Goal: Task Accomplishment & Management: Manage account settings

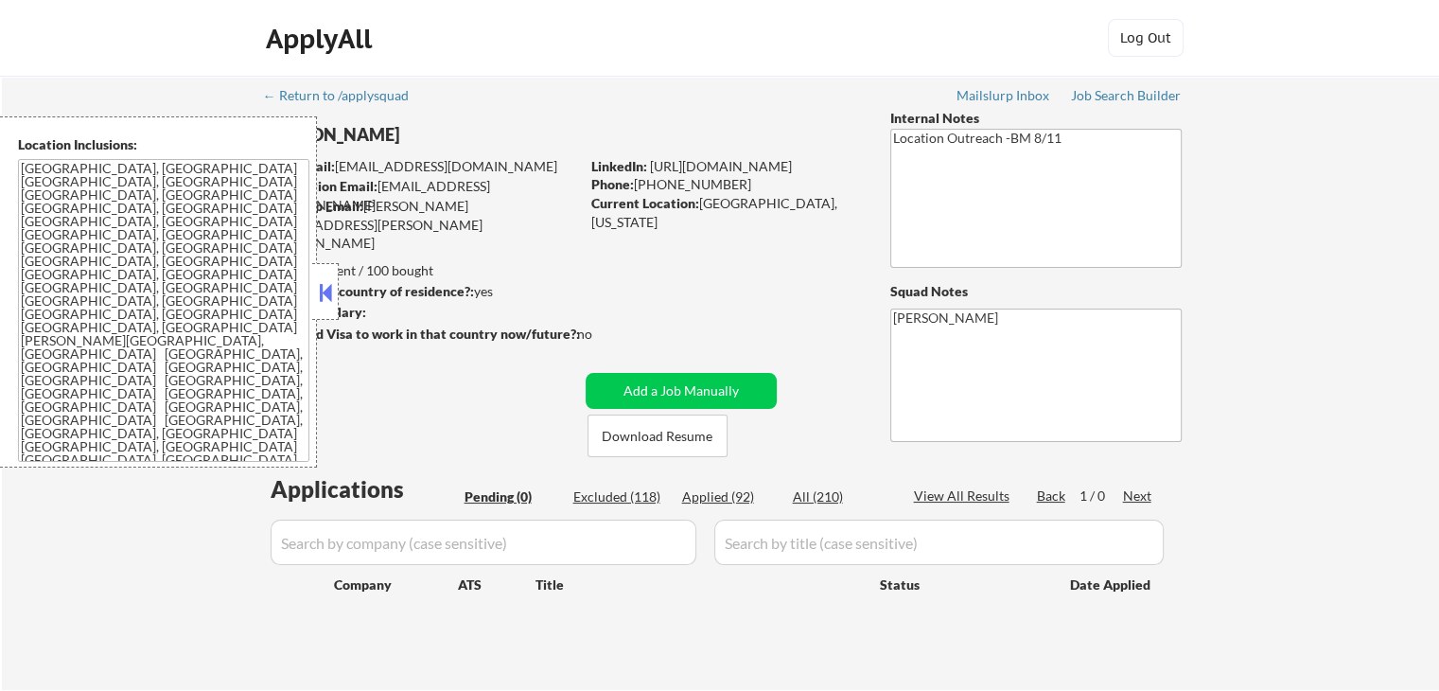
click at [1297, 342] on div "← Return to /applysquad Mailslurp Inbox Job Search Builder [PERSON_NAME] User E…" at bounding box center [720, 383] width 1437 height 614
click at [706, 494] on div "Applied (92)" at bounding box center [729, 496] width 95 height 19
select select ""applied""
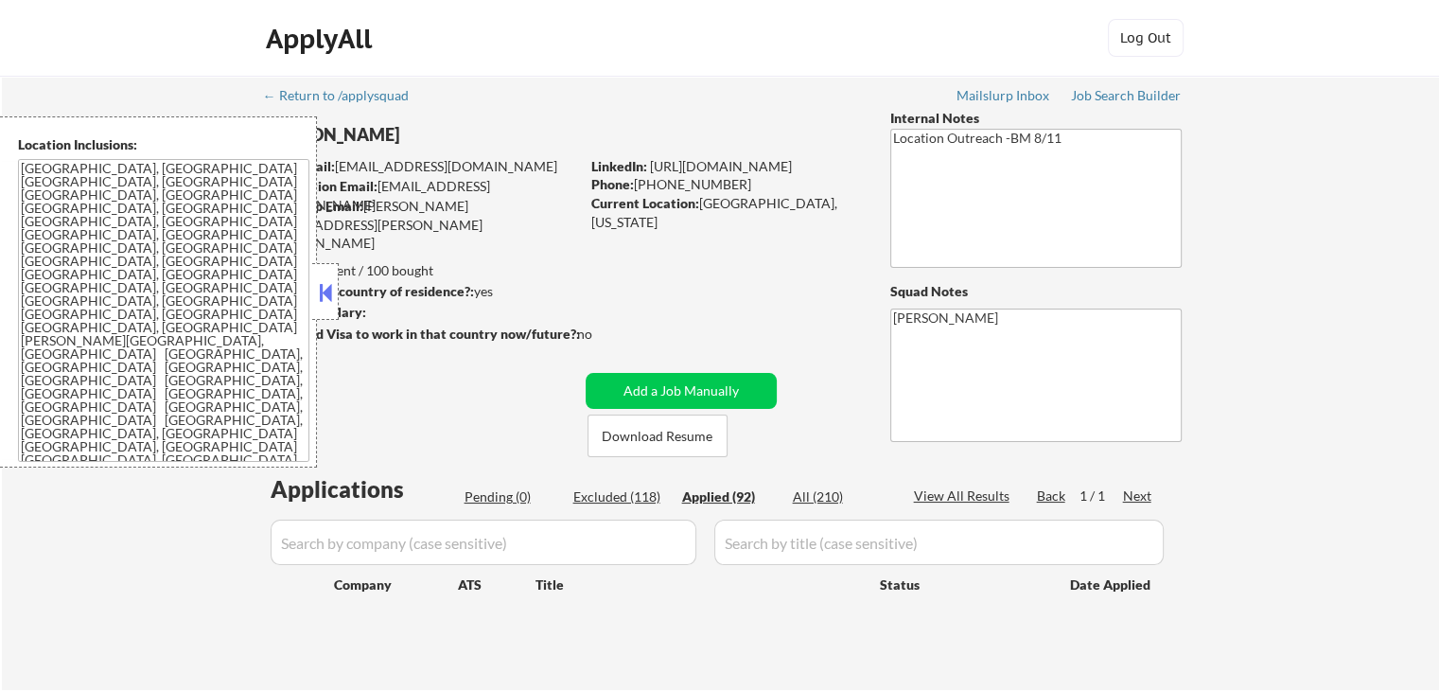
select select ""applied""
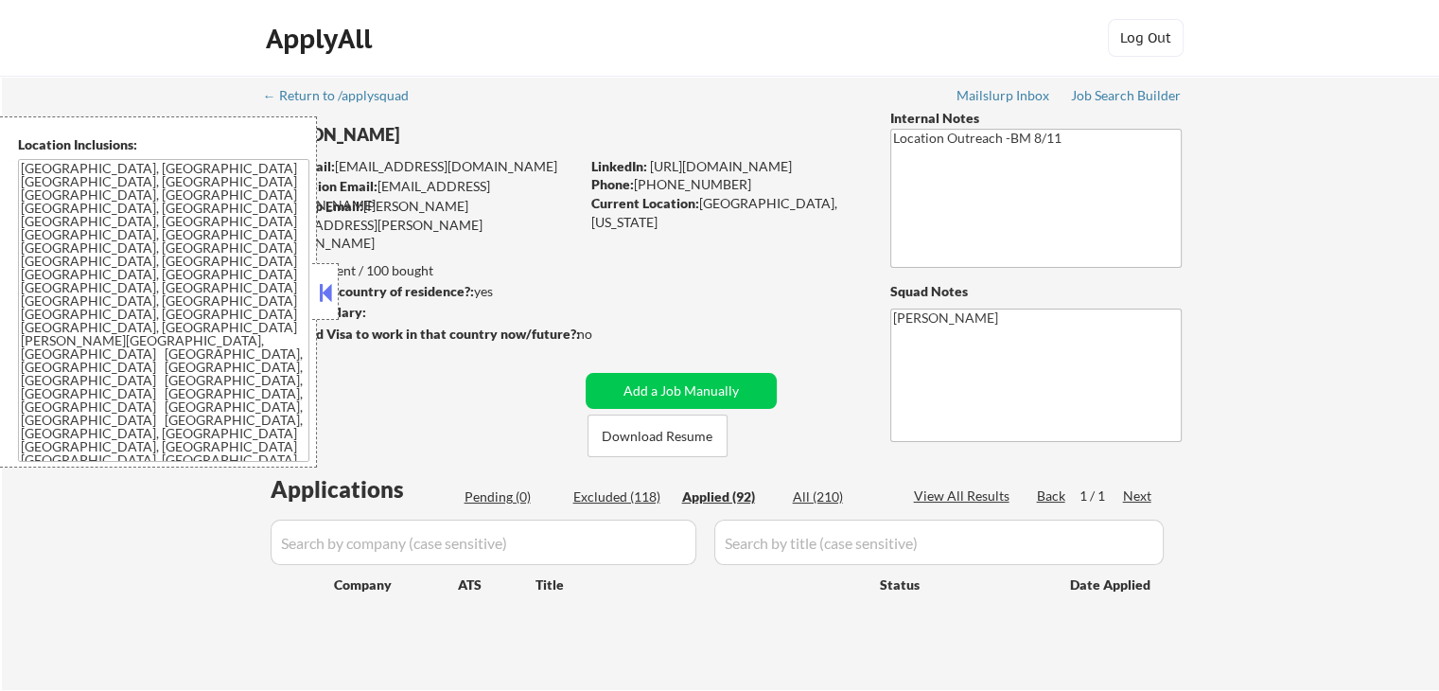
select select ""applied""
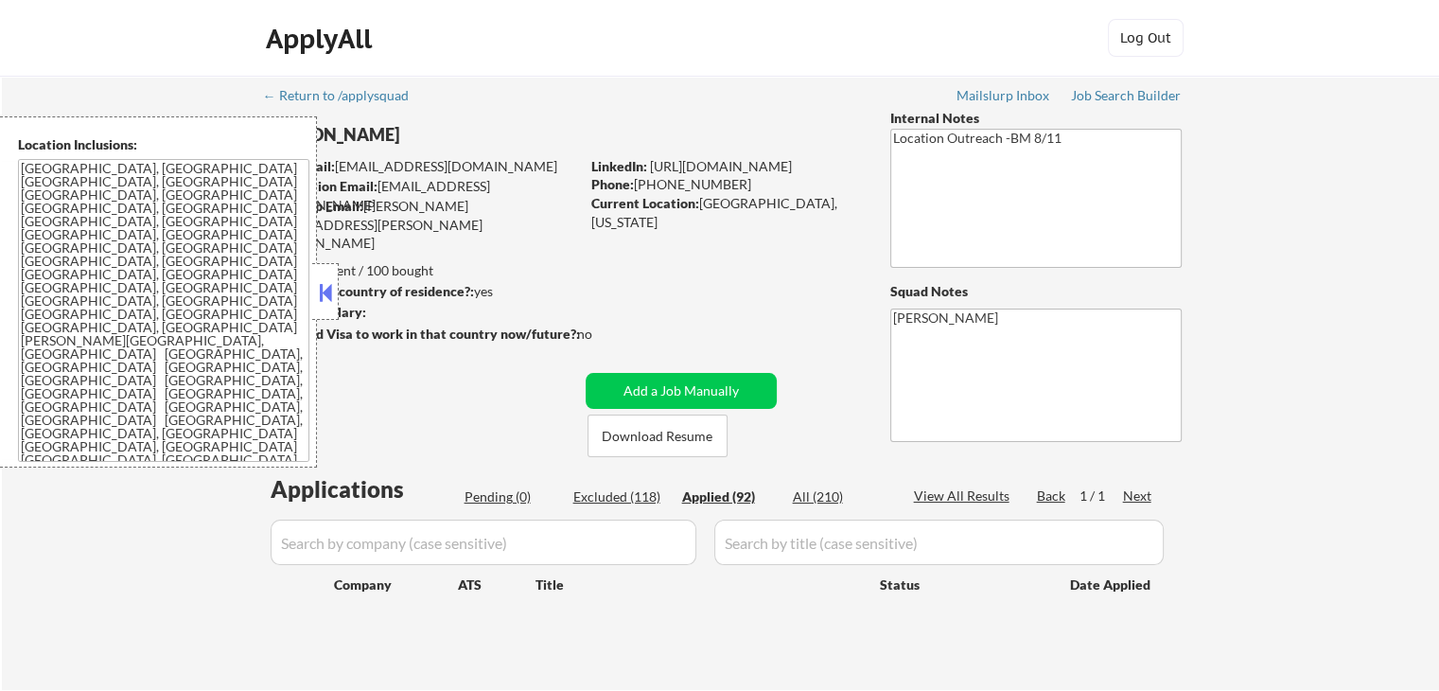
select select ""applied""
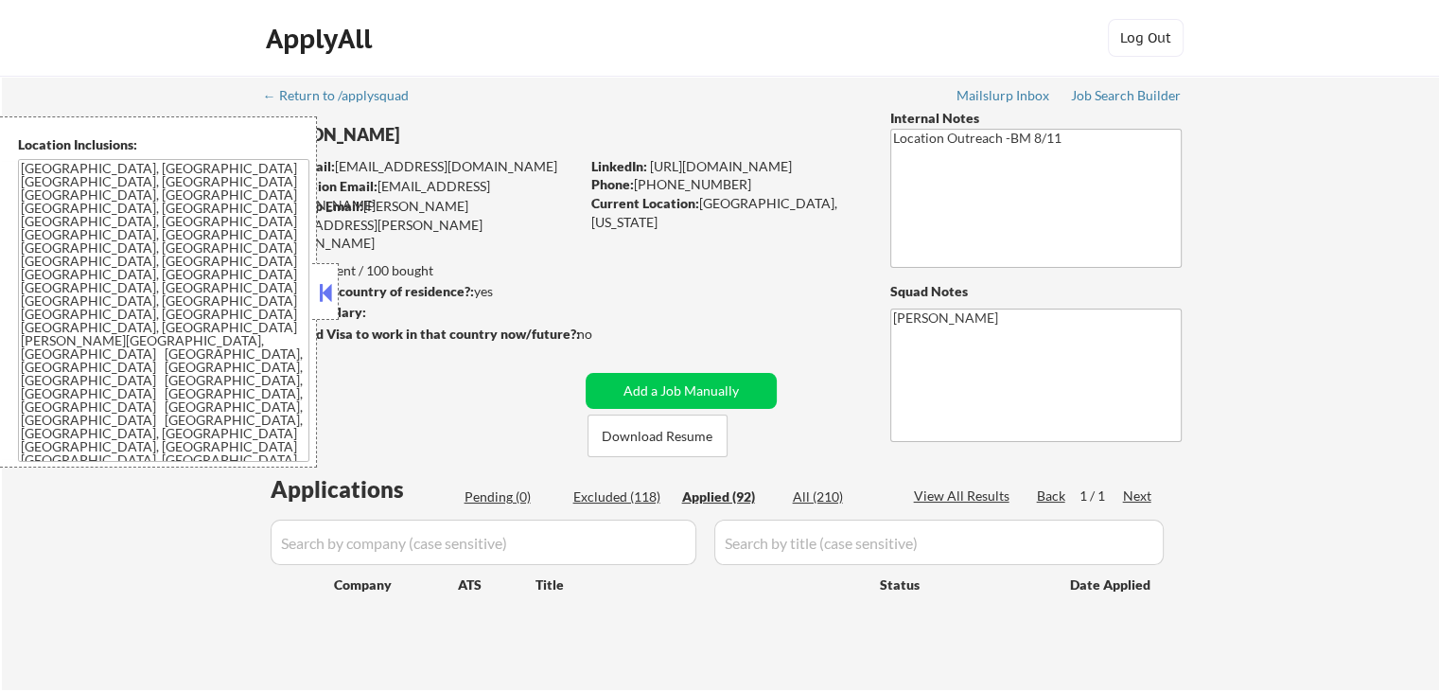
select select ""applied""
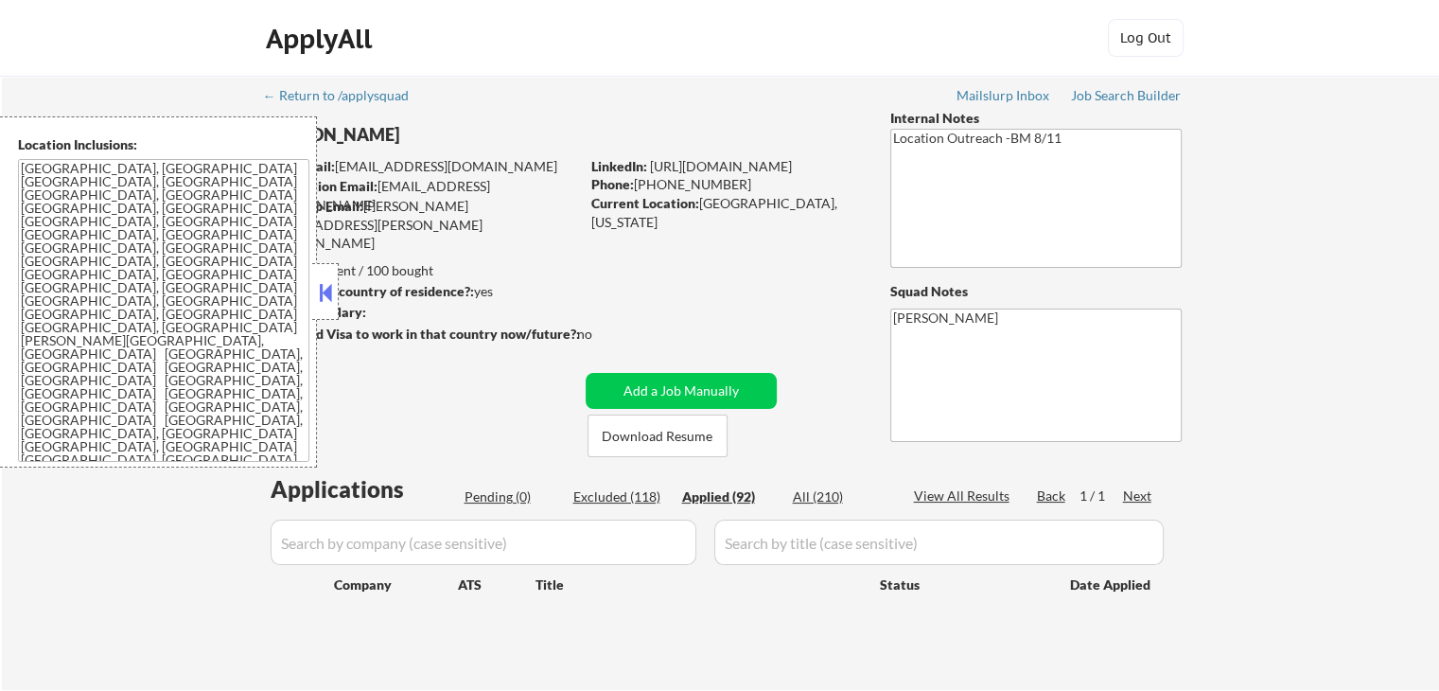
select select ""applied""
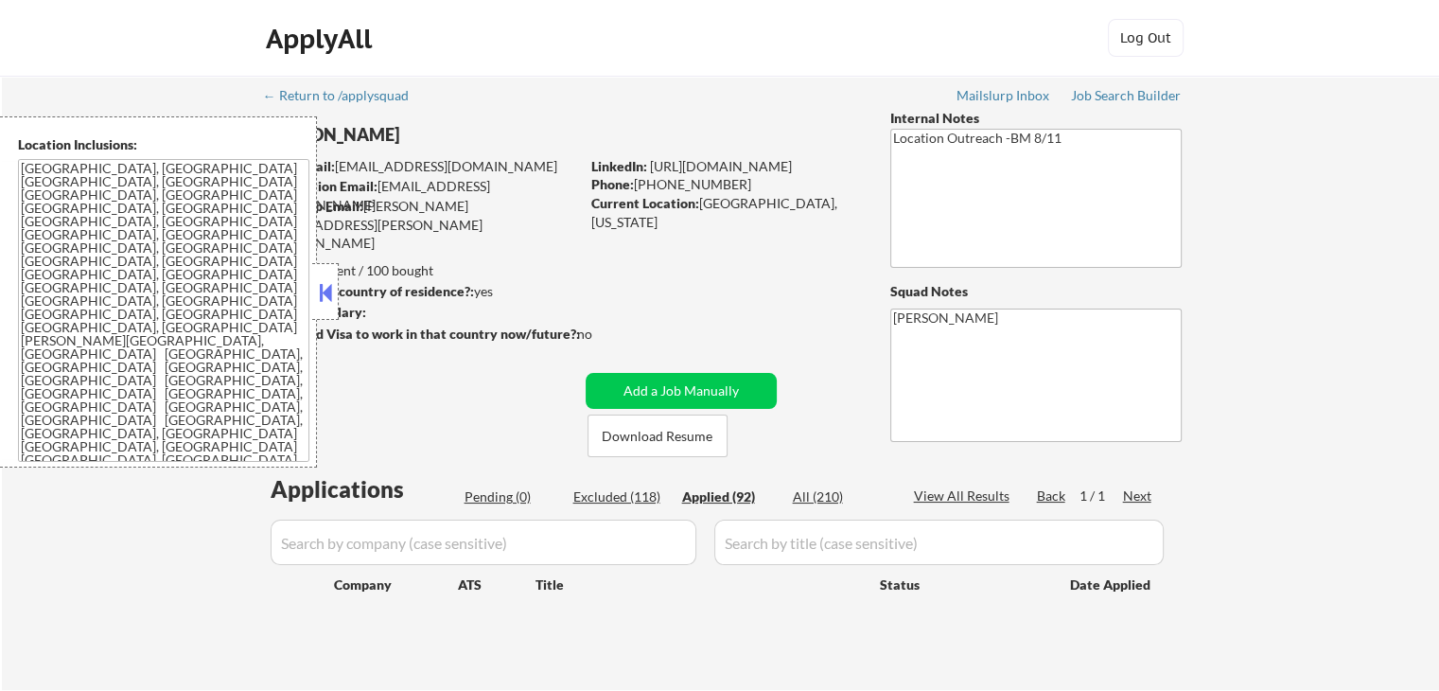
select select ""applied""
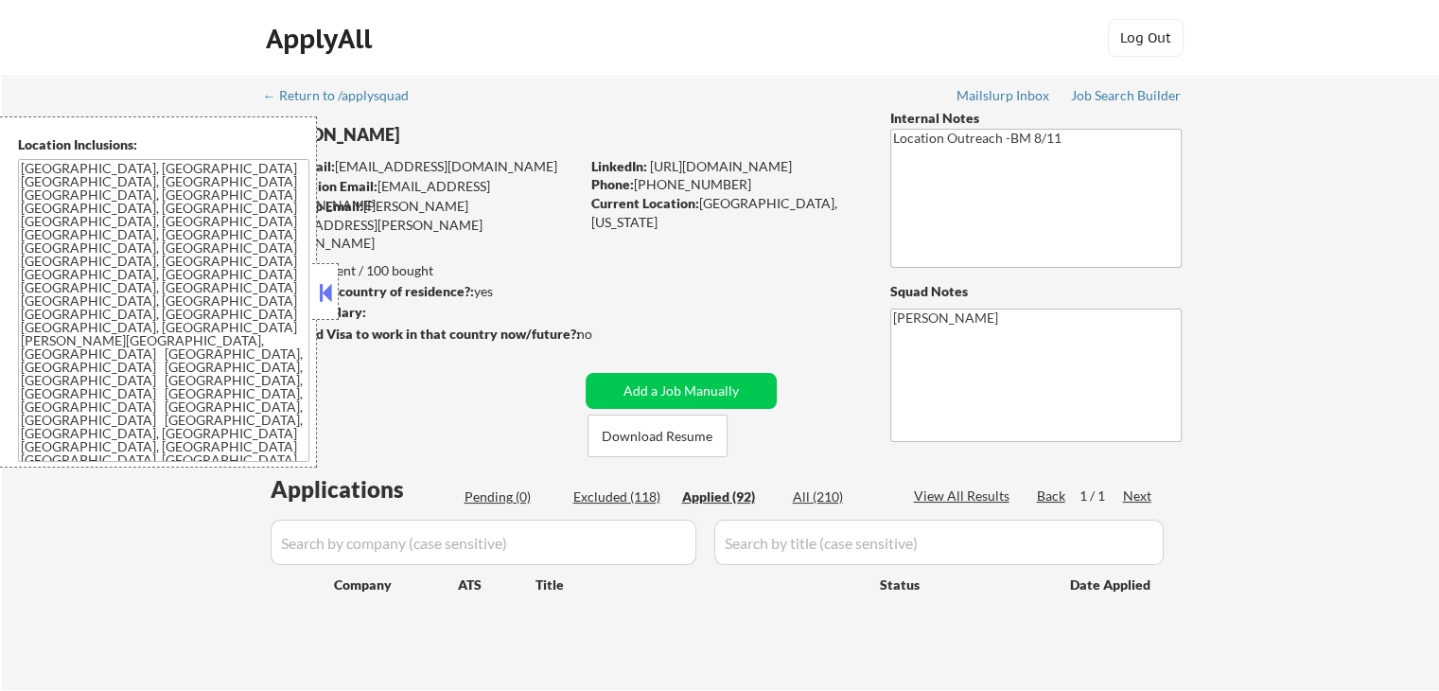
select select ""applied""
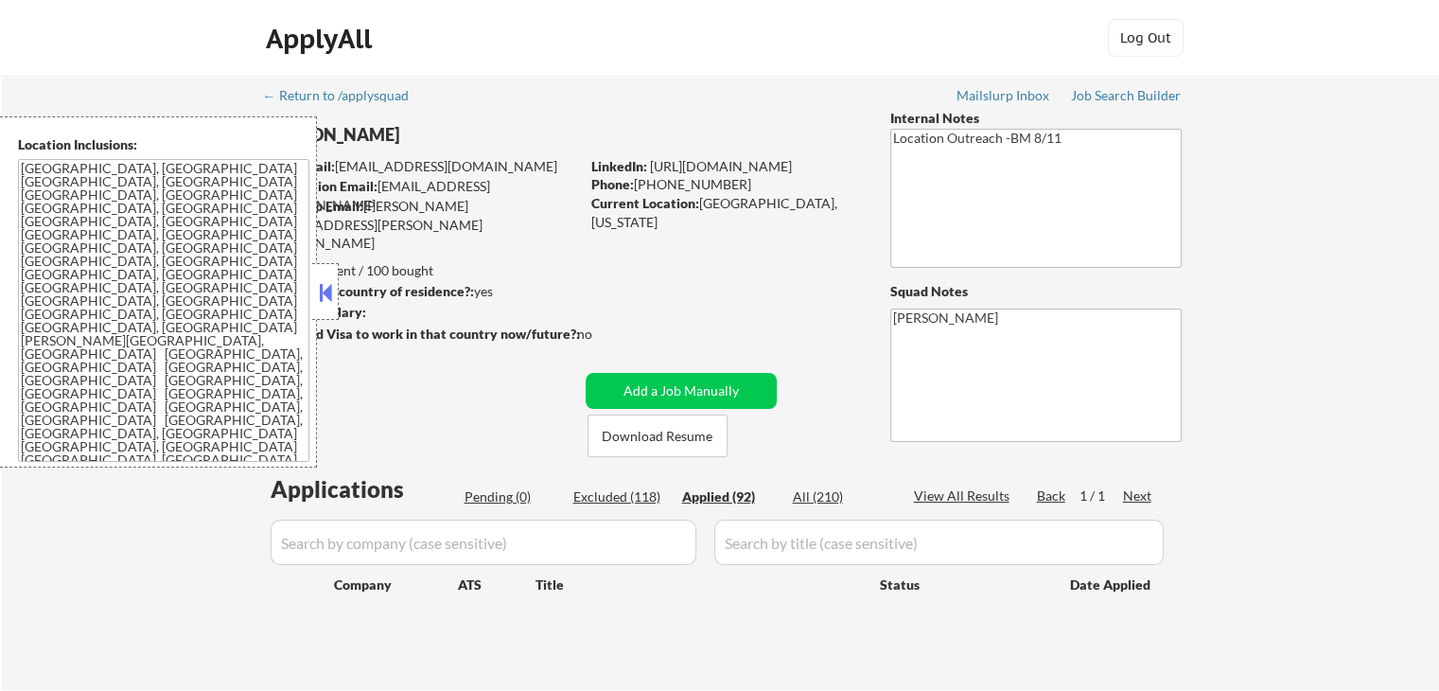
select select ""applied""
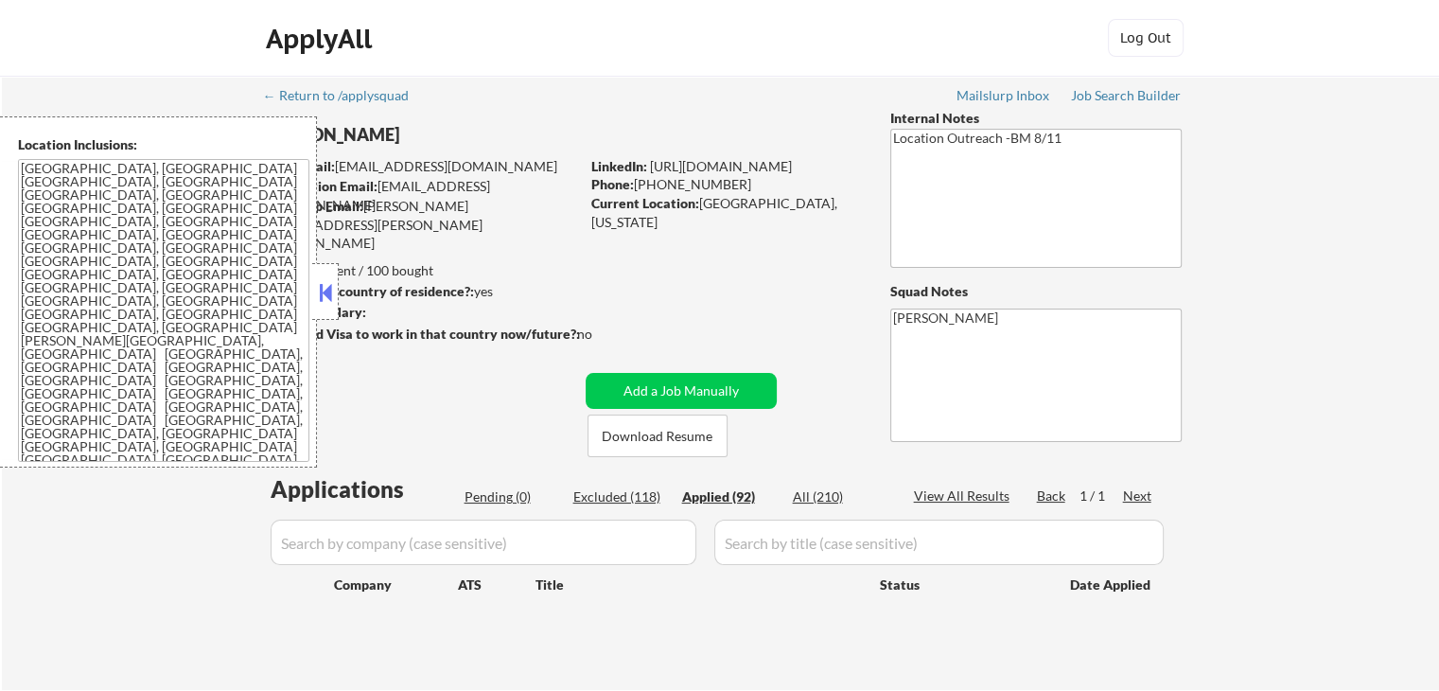
select select ""applied""
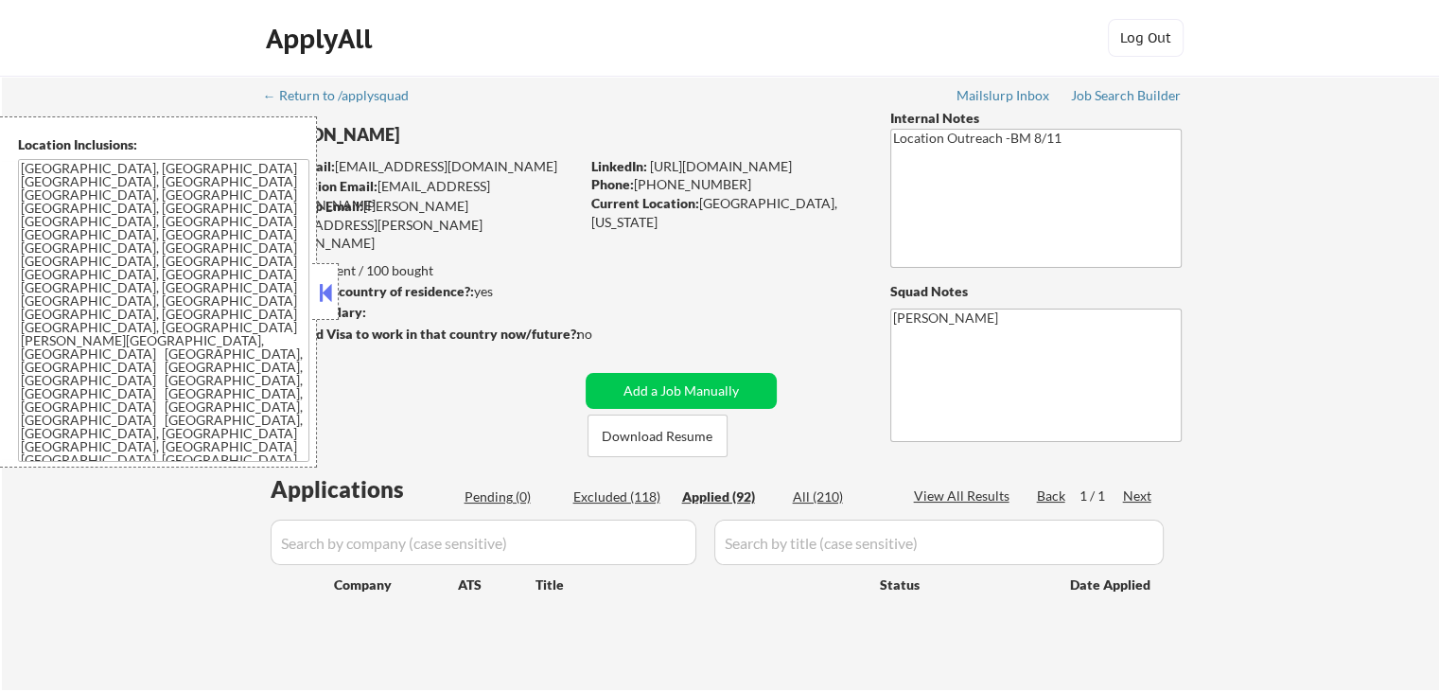
select select ""applied""
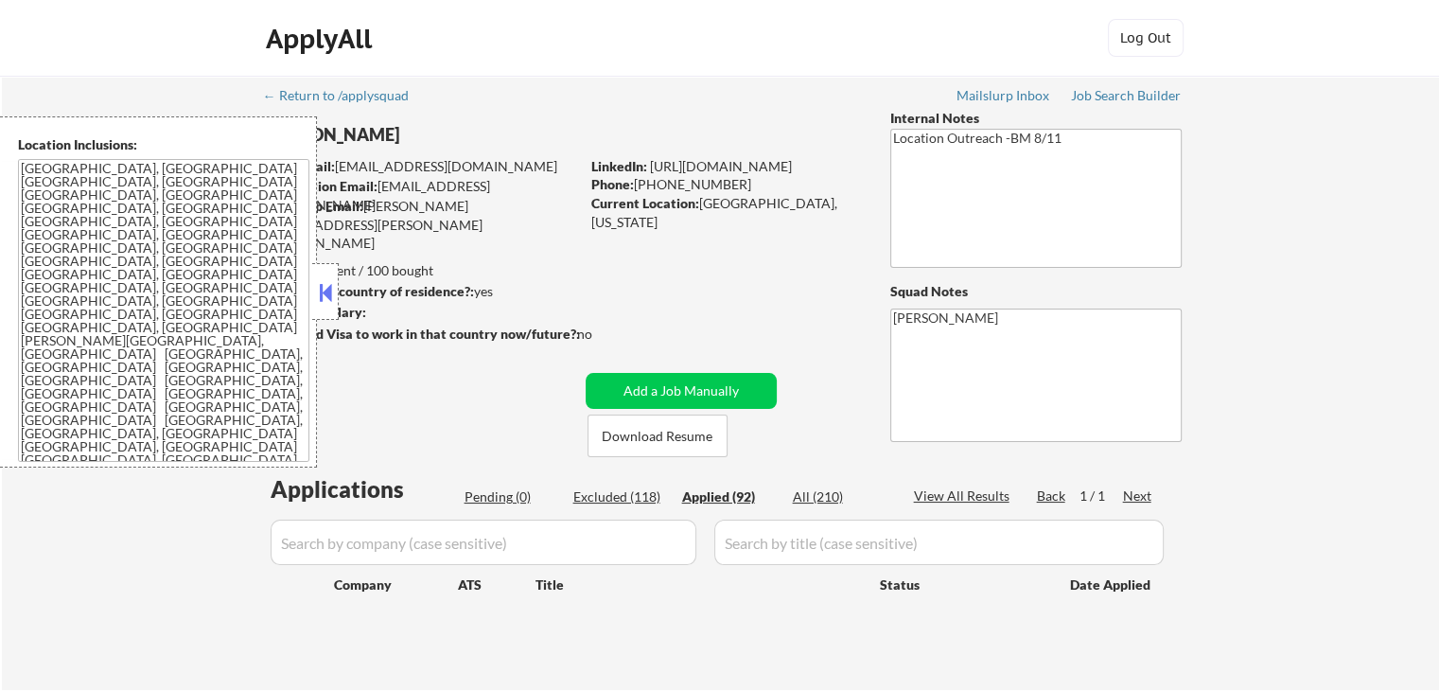
select select ""applied""
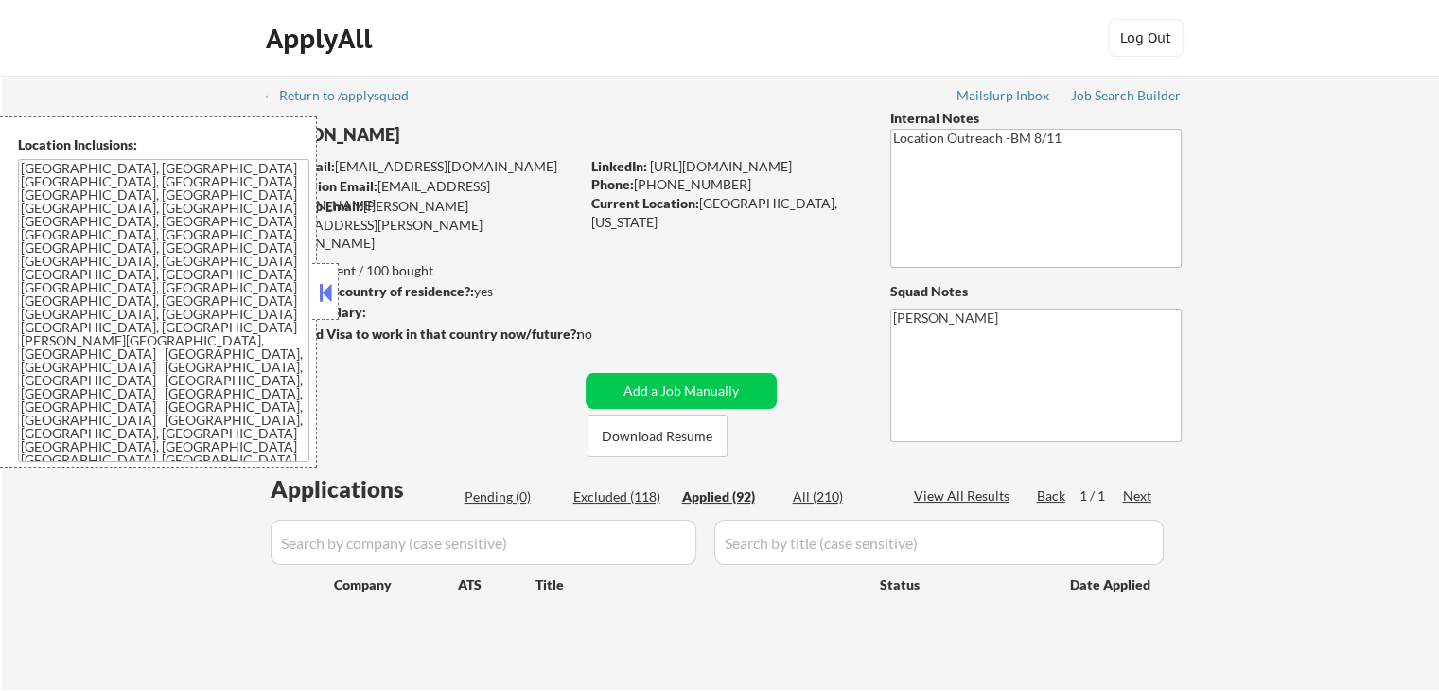
select select ""applied""
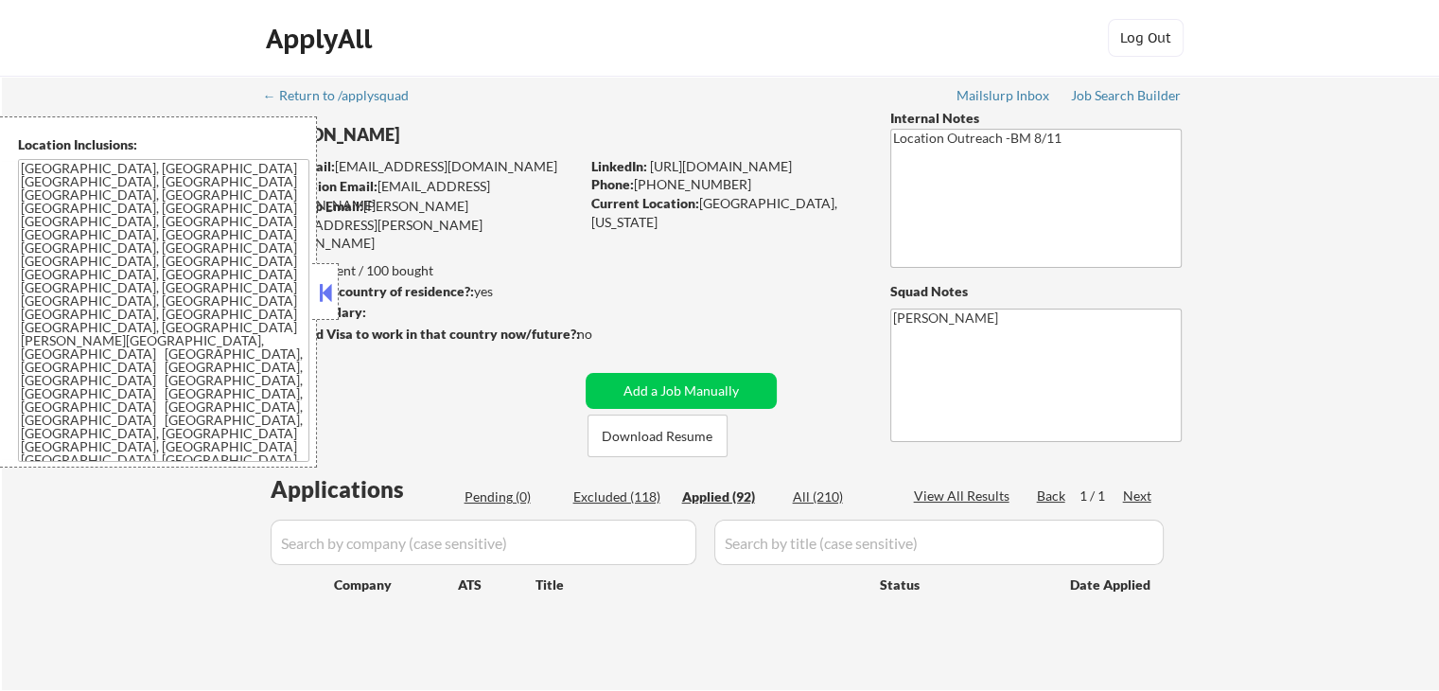
select select ""applied""
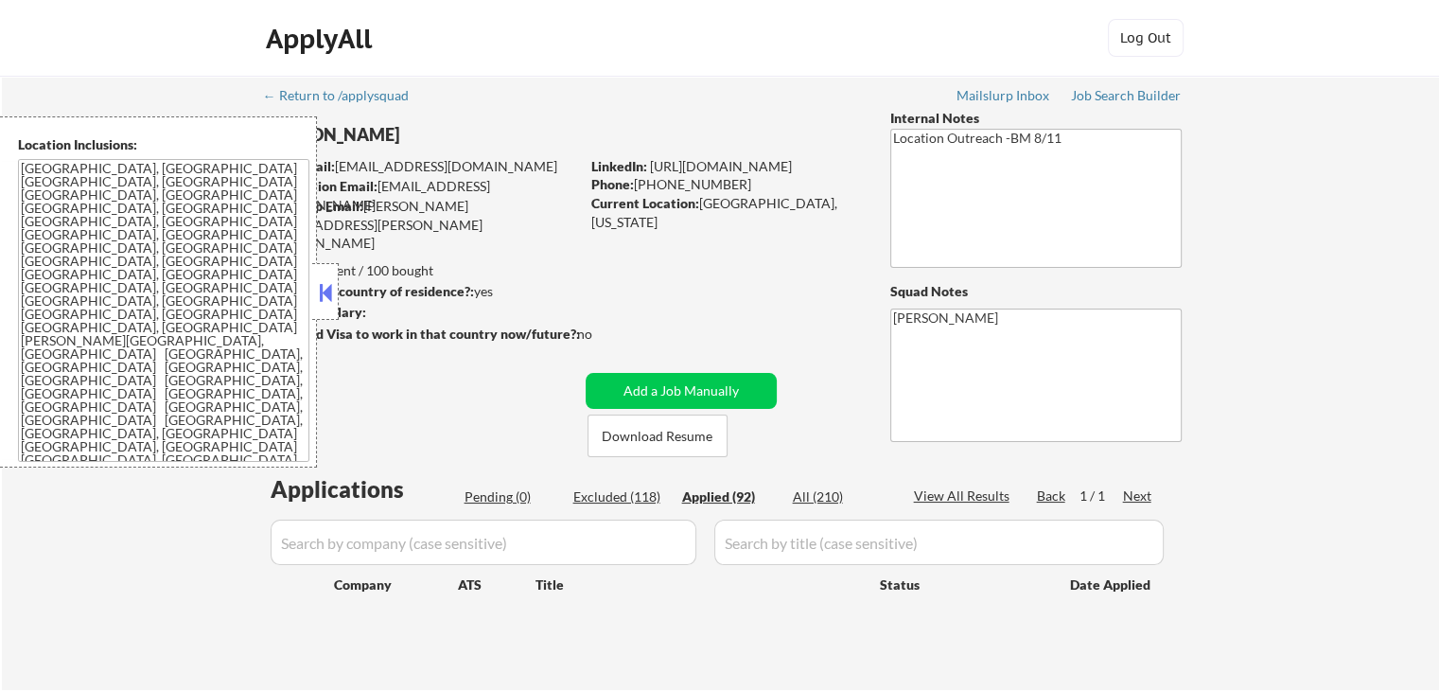
select select ""applied""
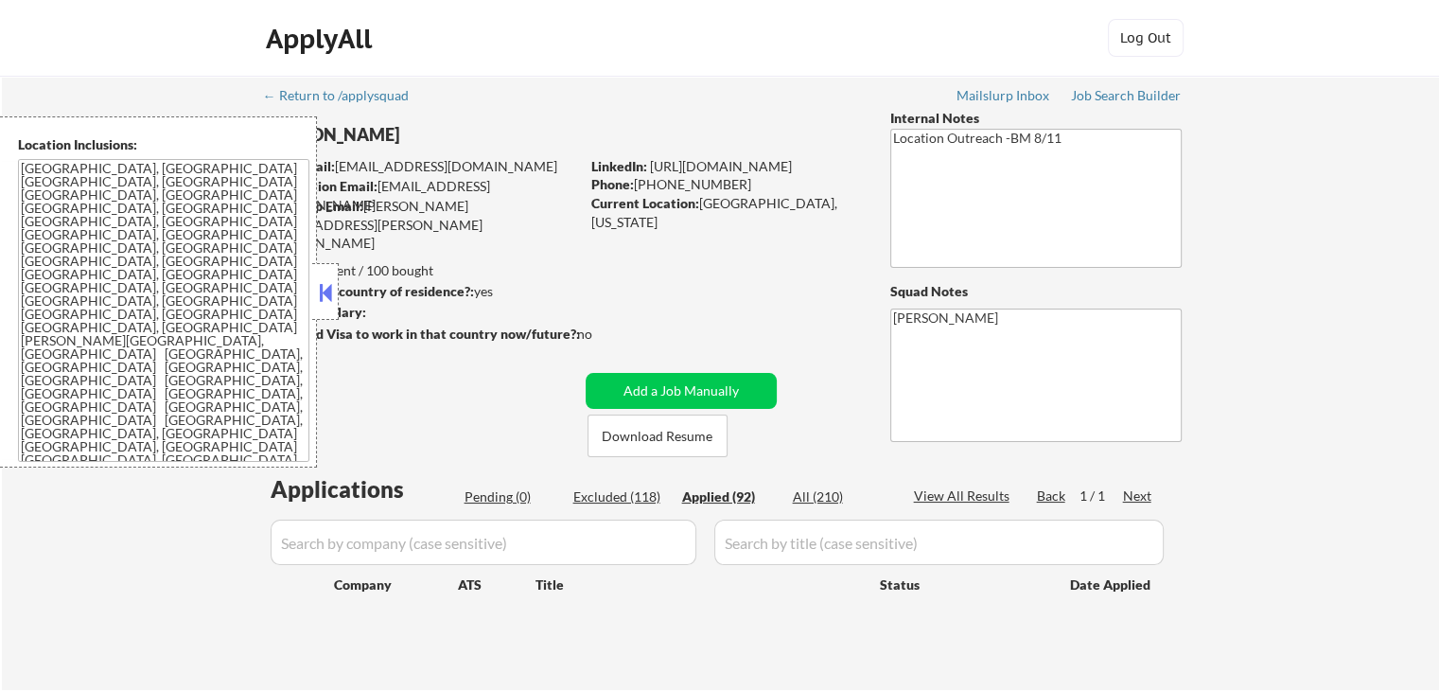
select select ""applied""
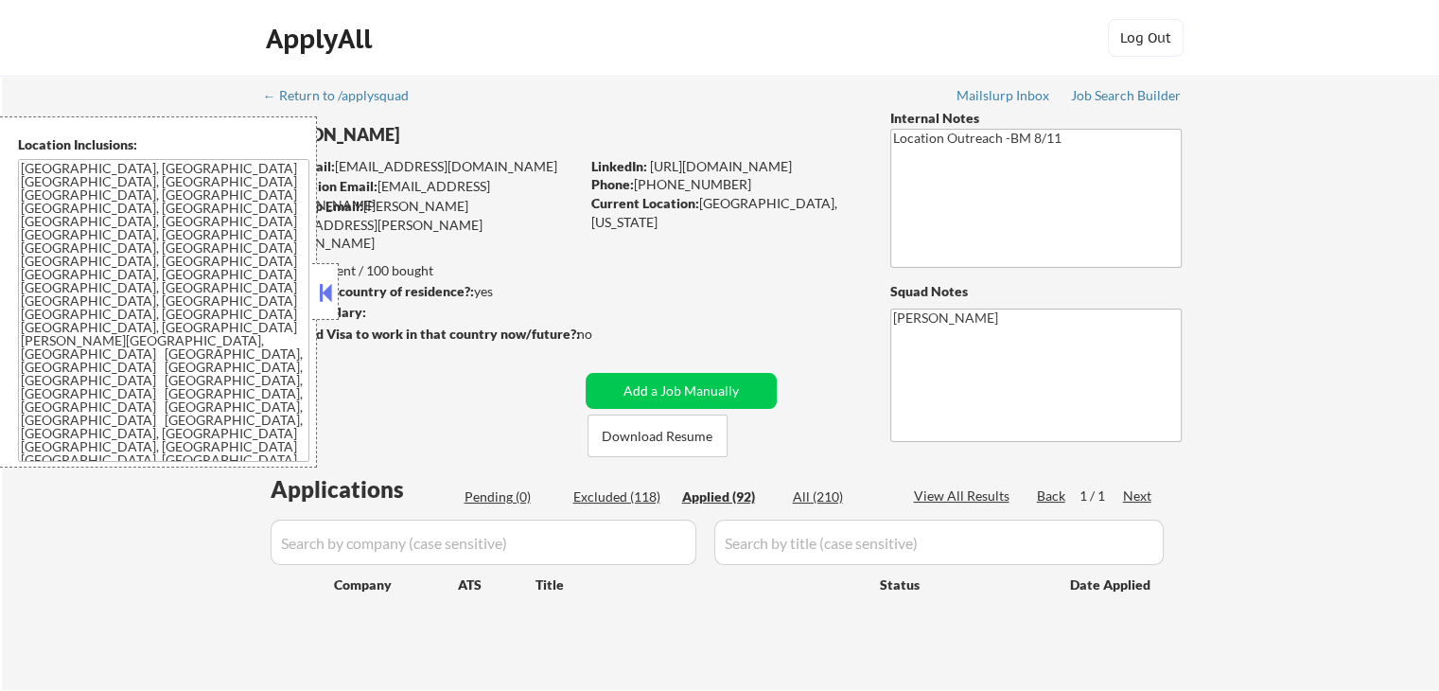
select select ""applied""
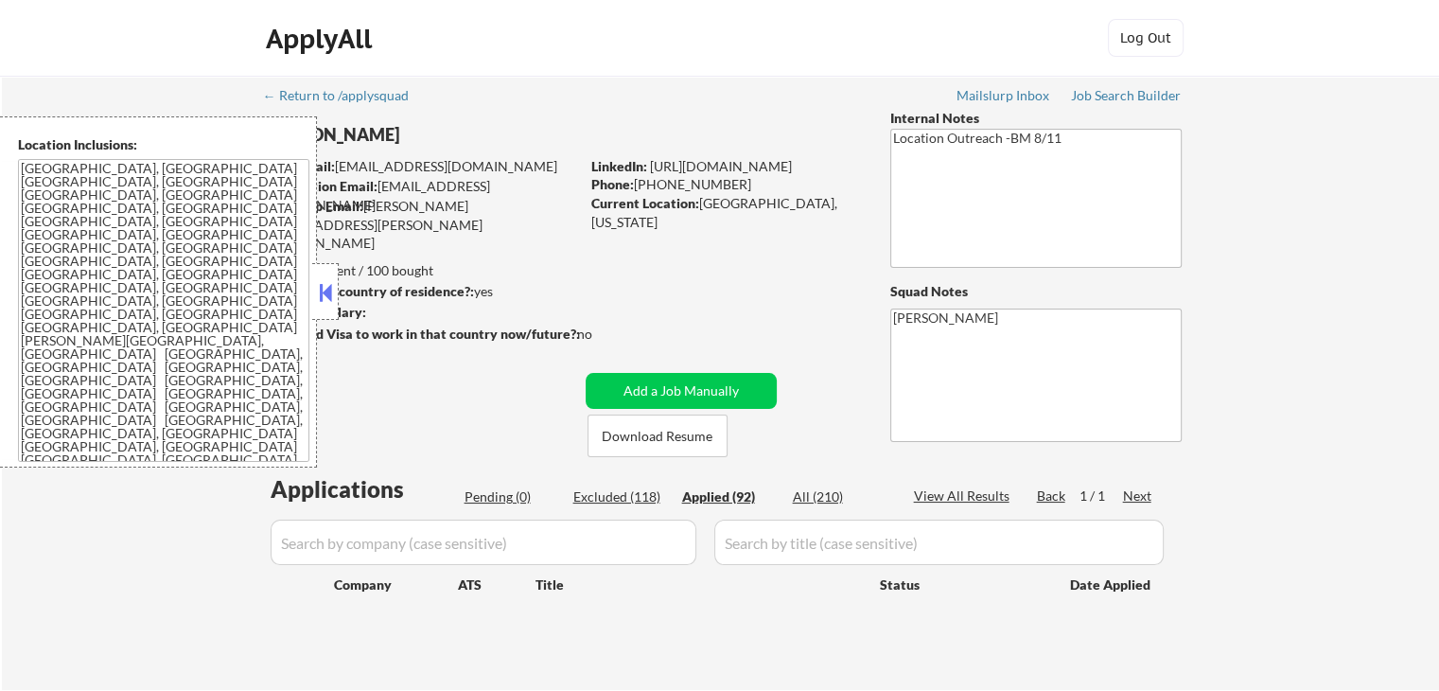
select select ""applied""
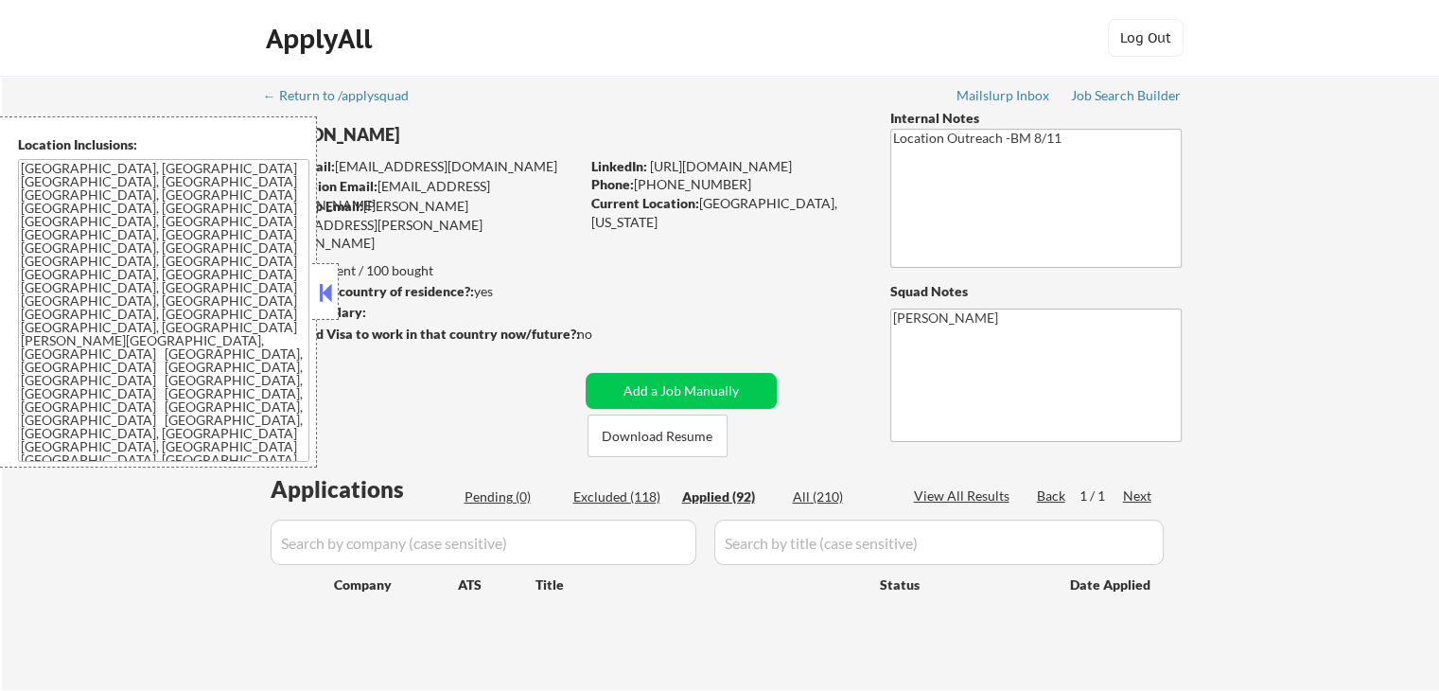
select select ""applied""
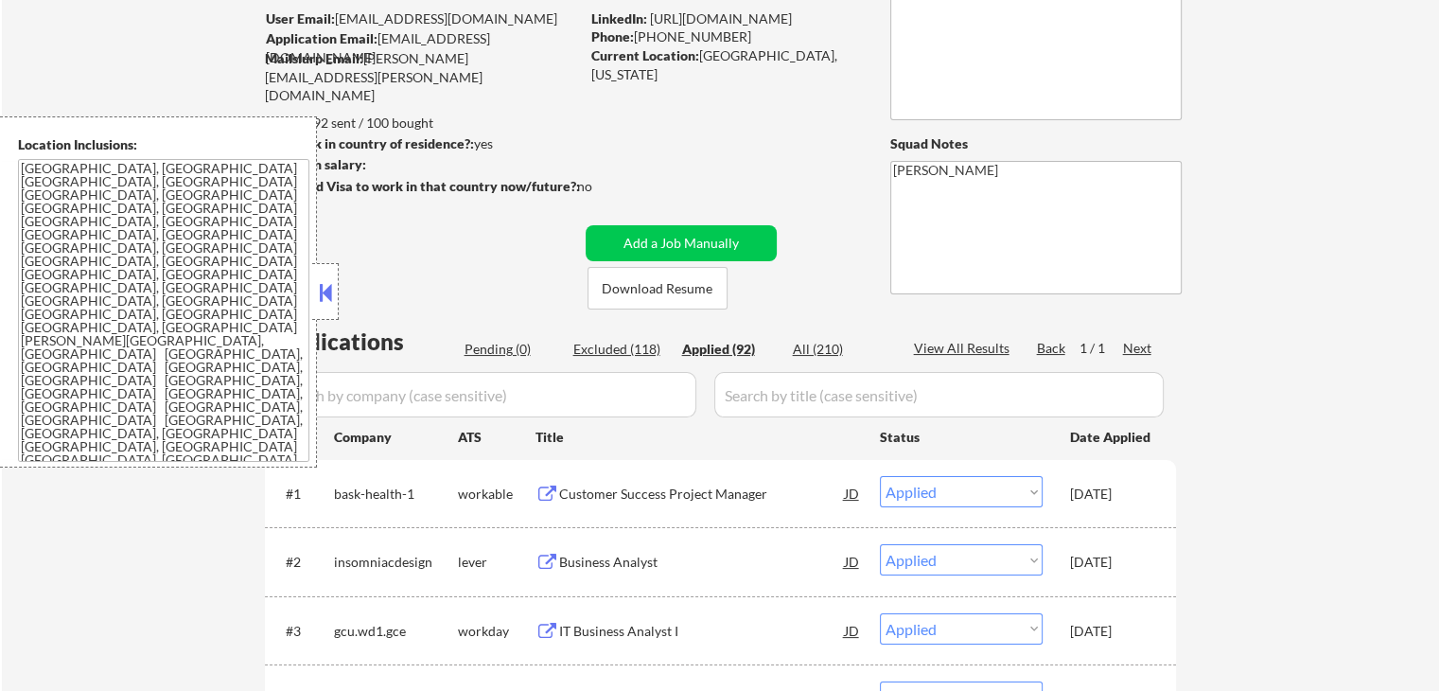
scroll to position [189, 0]
